Goal: Find specific page/section: Find specific page/section

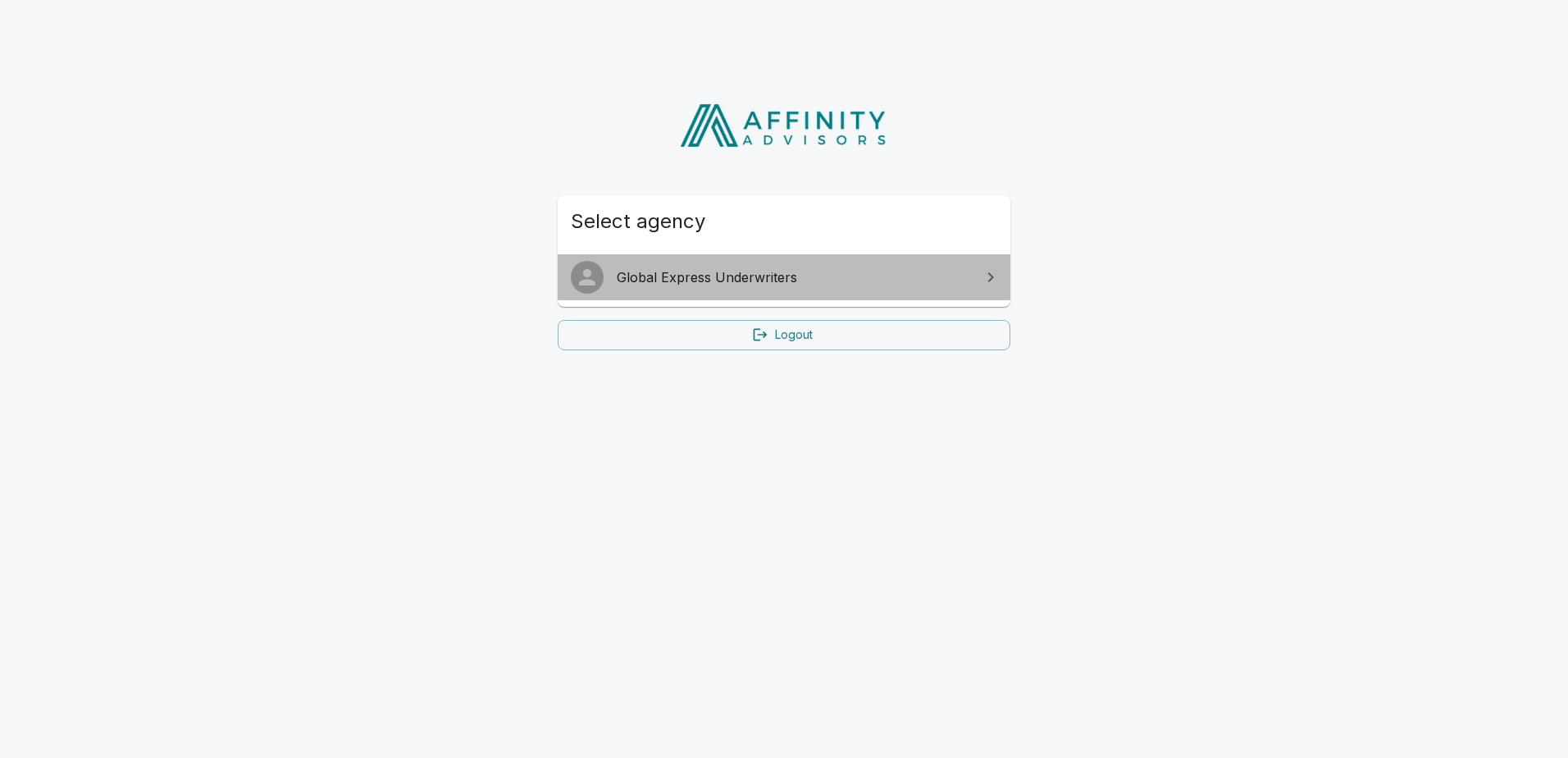
click at [733, 278] on span "Global Express Underwriters" at bounding box center [794, 277] width 354 height 20
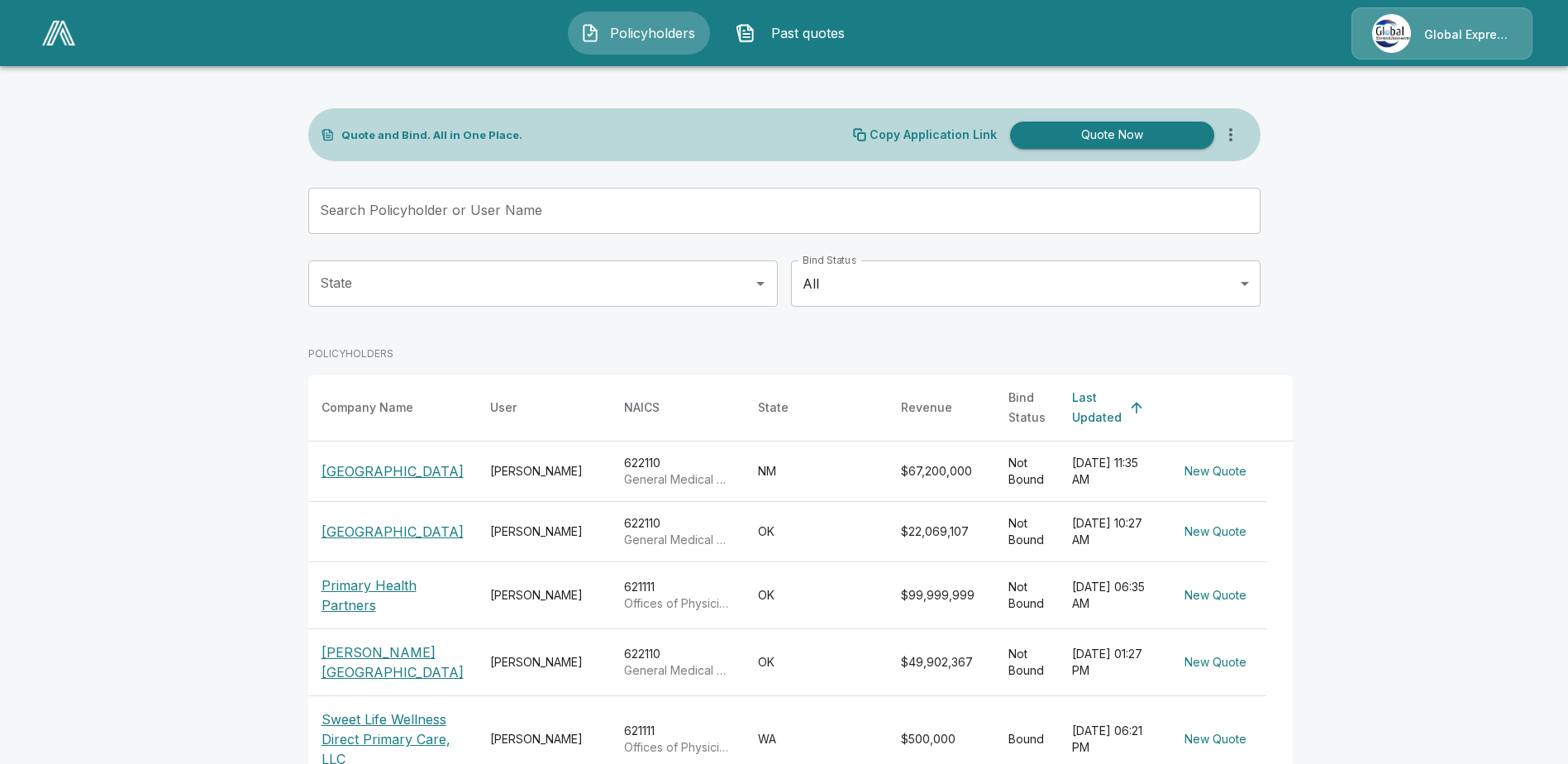
click at [372, 532] on p "[GEOGRAPHIC_DATA]" at bounding box center [392, 531] width 142 height 20
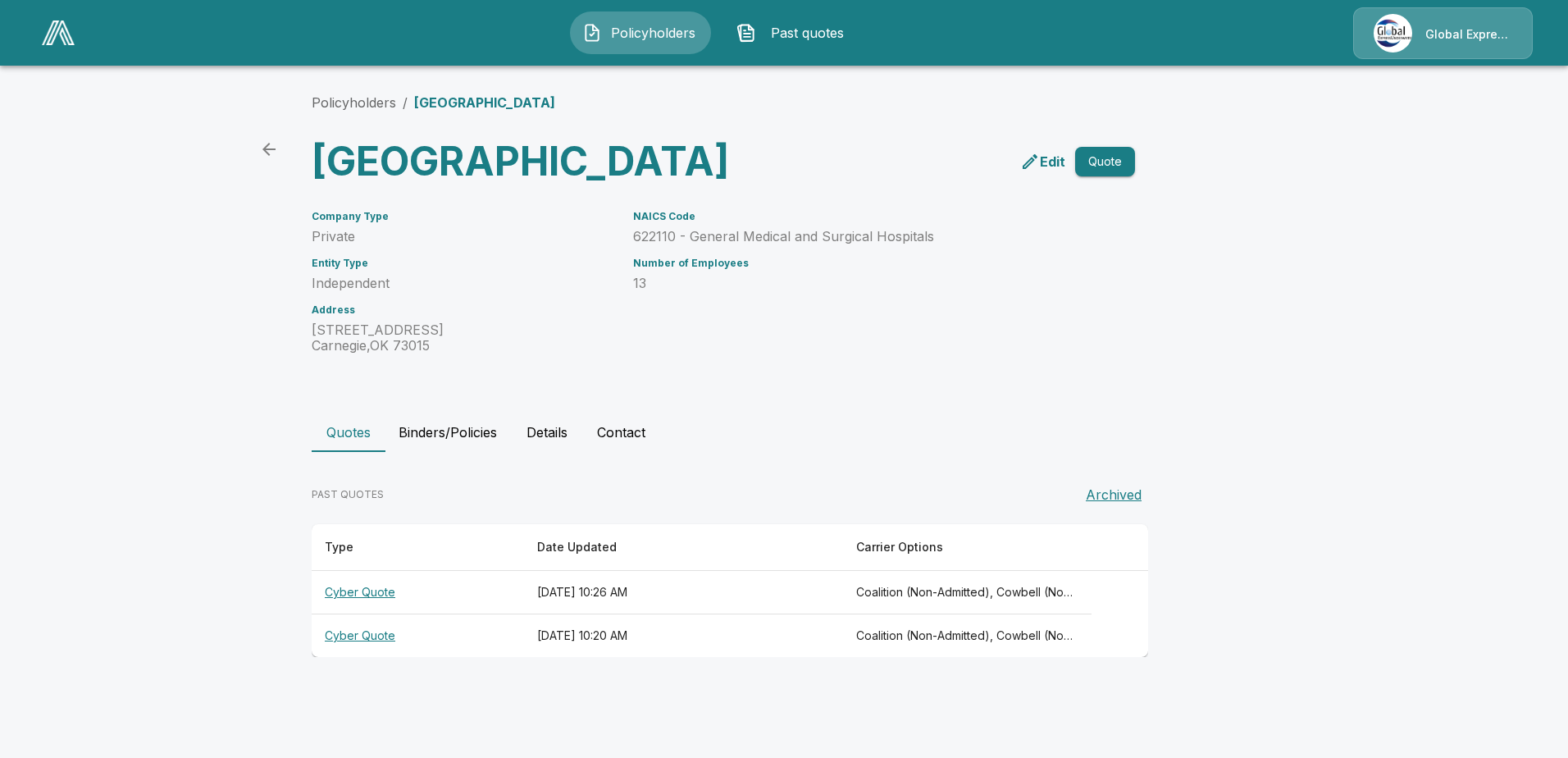
click at [357, 615] on th "Cyber Quote" at bounding box center [418, 592] width 213 height 44
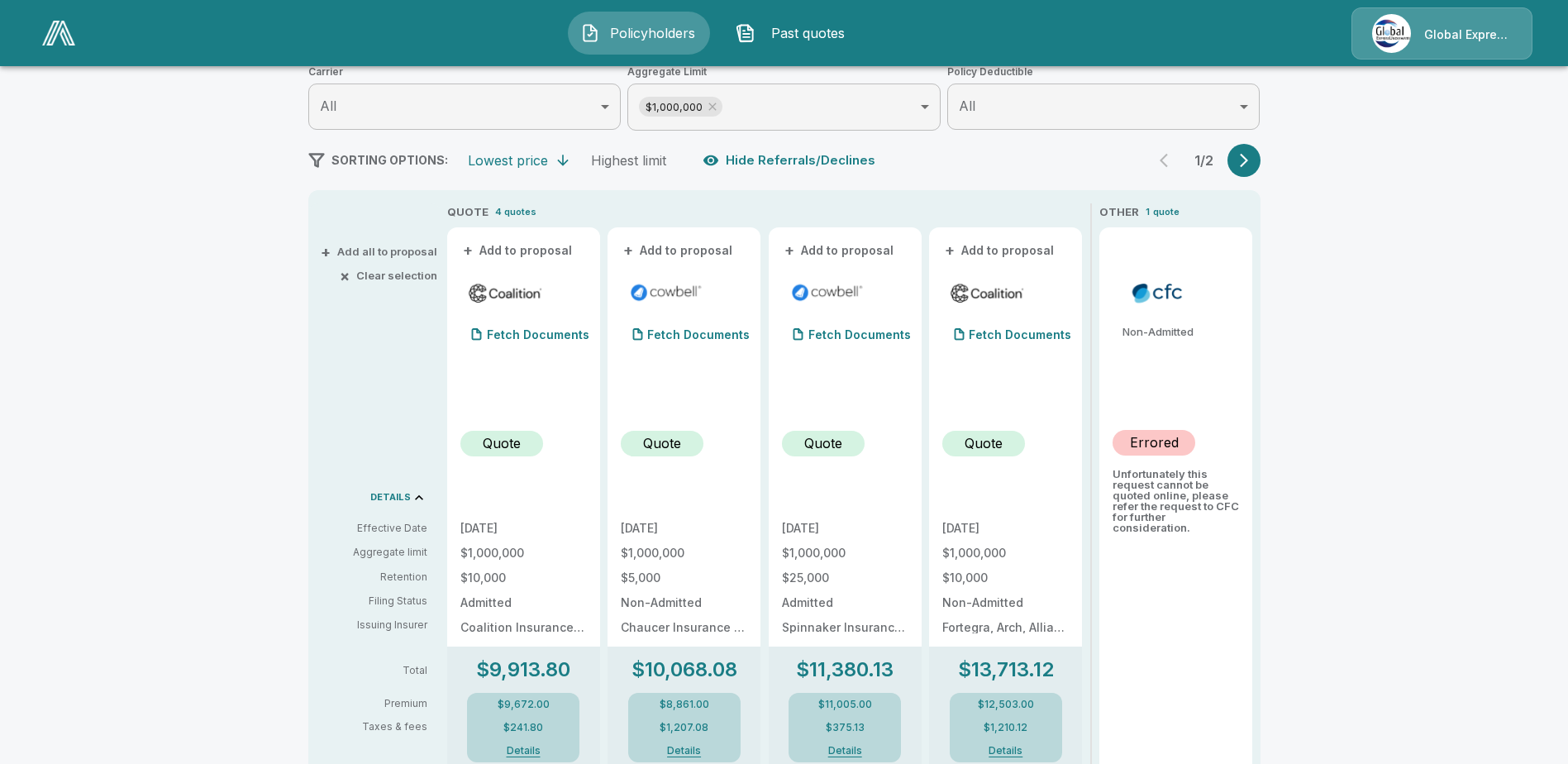
scroll to position [248, 0]
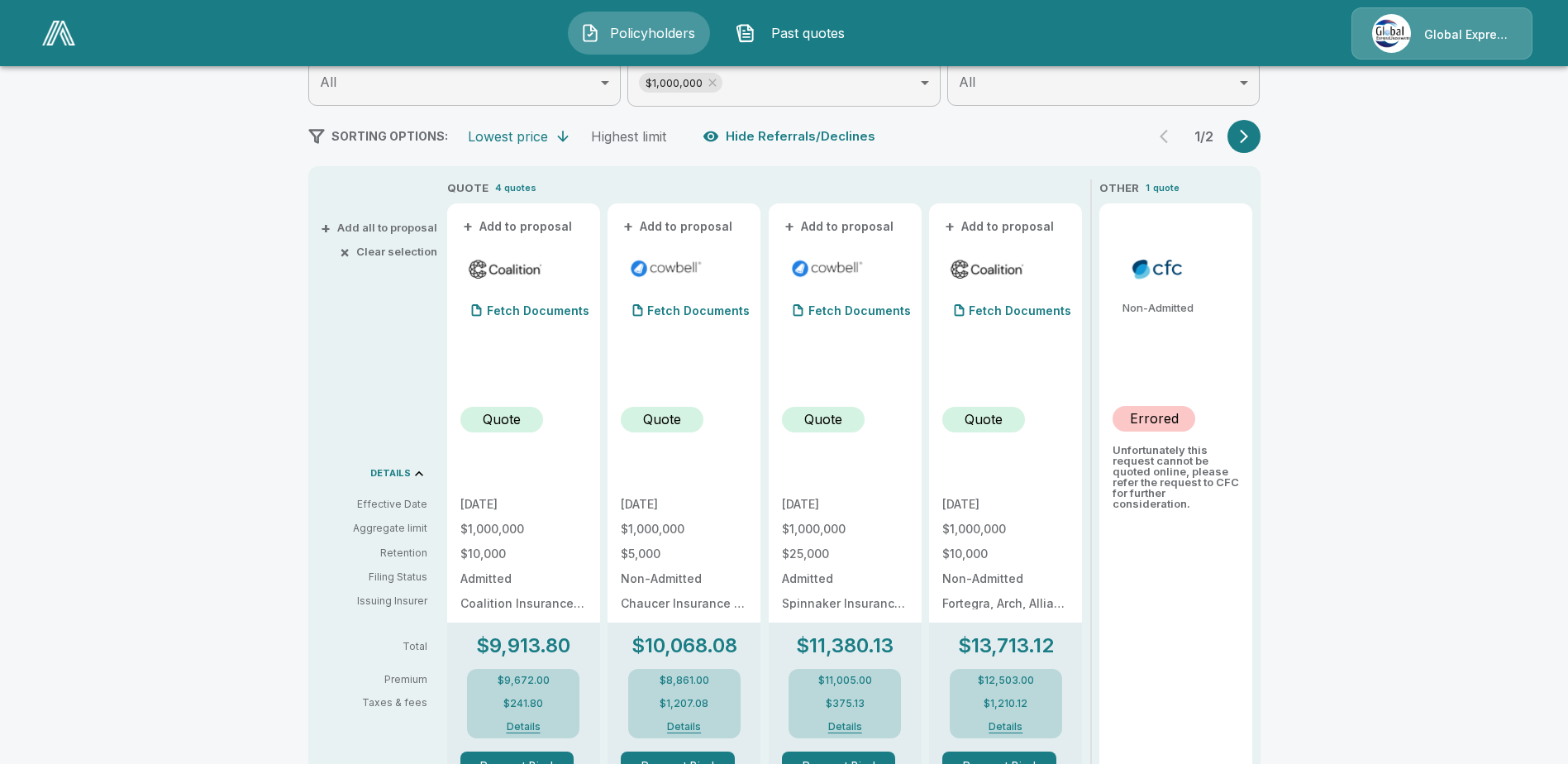
click at [1251, 130] on icon "button" at bounding box center [1244, 136] width 16 height 16
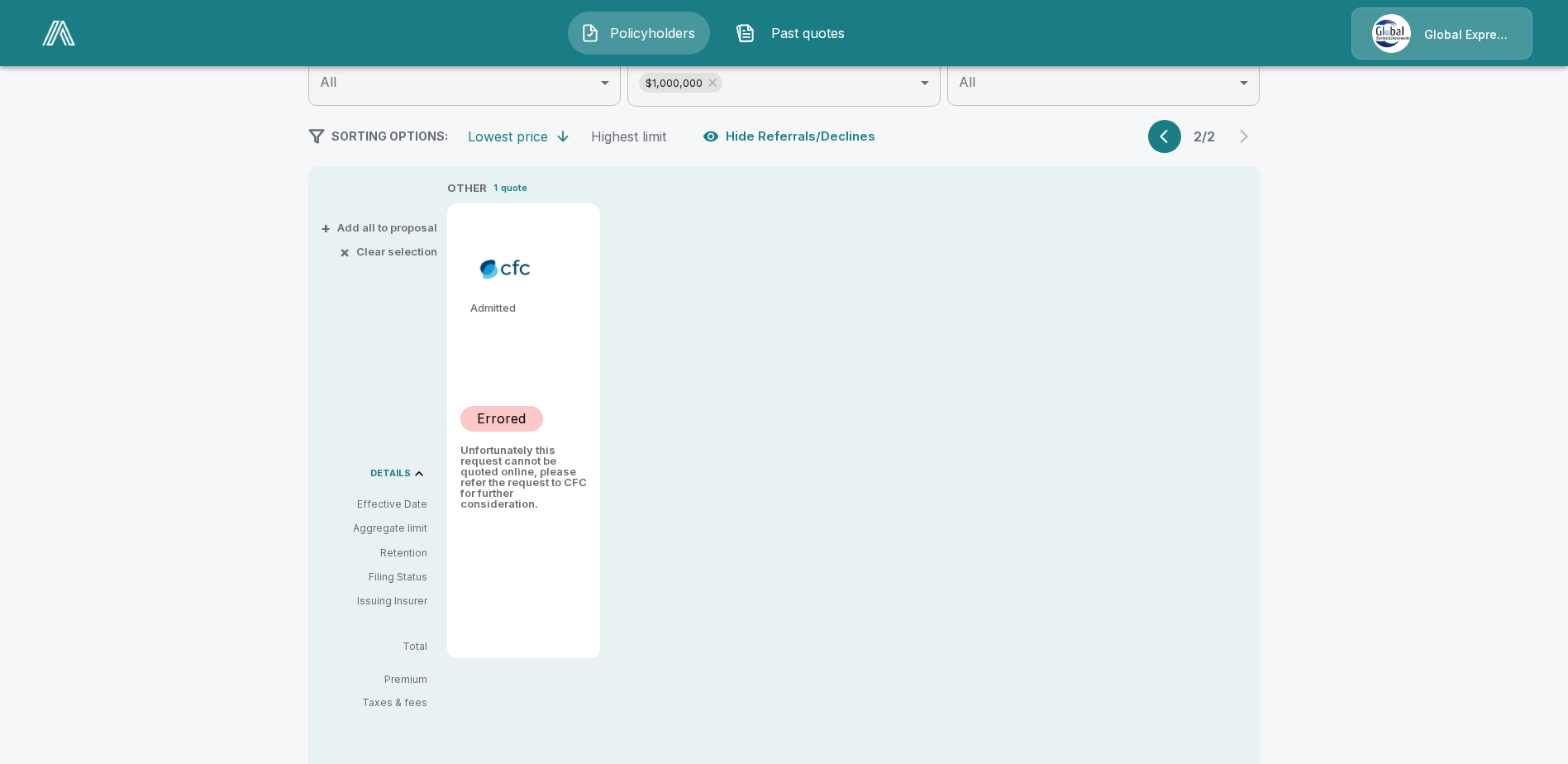
click at [1176, 132] on icon "button" at bounding box center [1168, 136] width 16 height 16
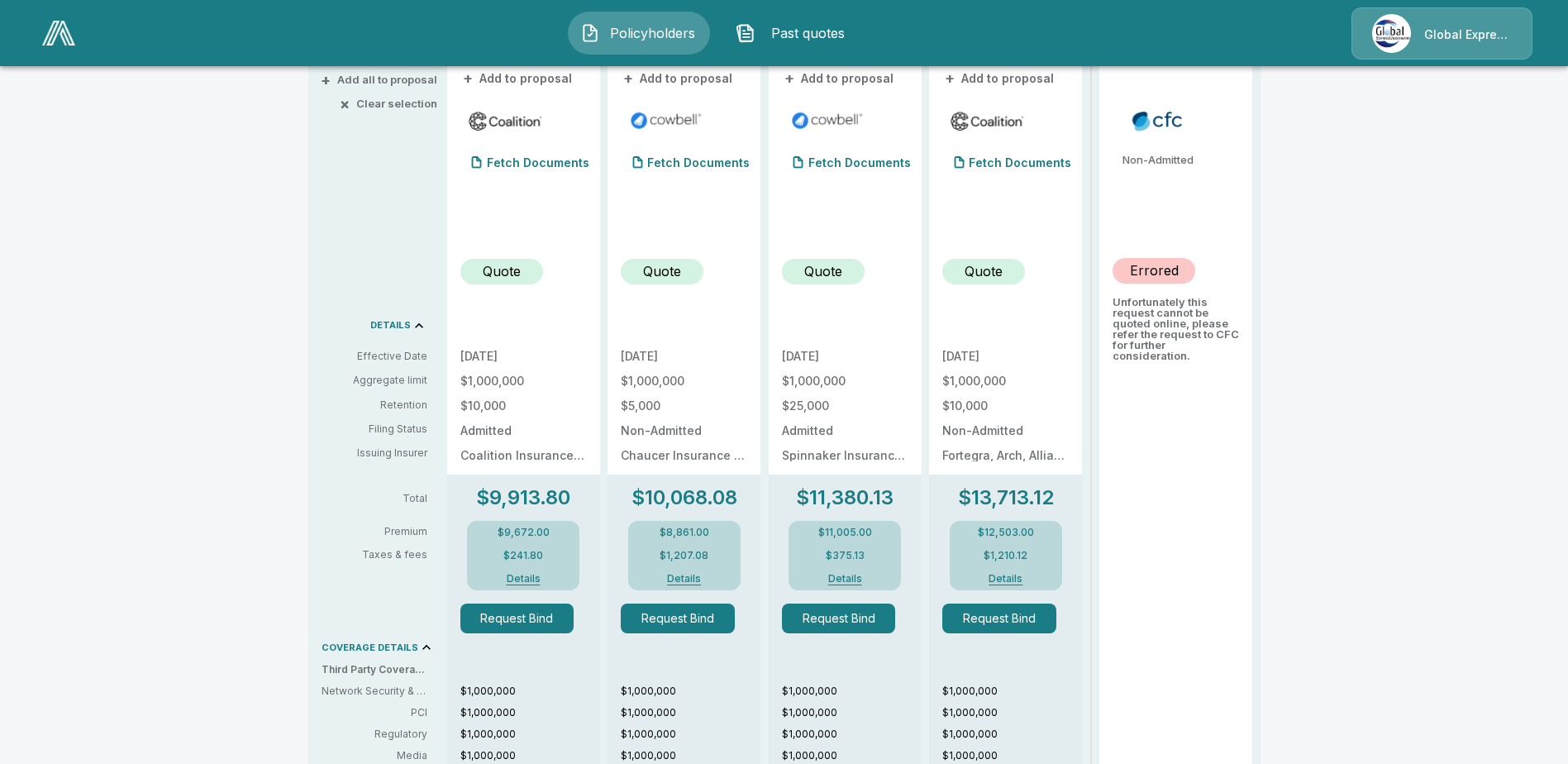
scroll to position [413, 0]
